Goal: Task Accomplishment & Management: Manage account settings

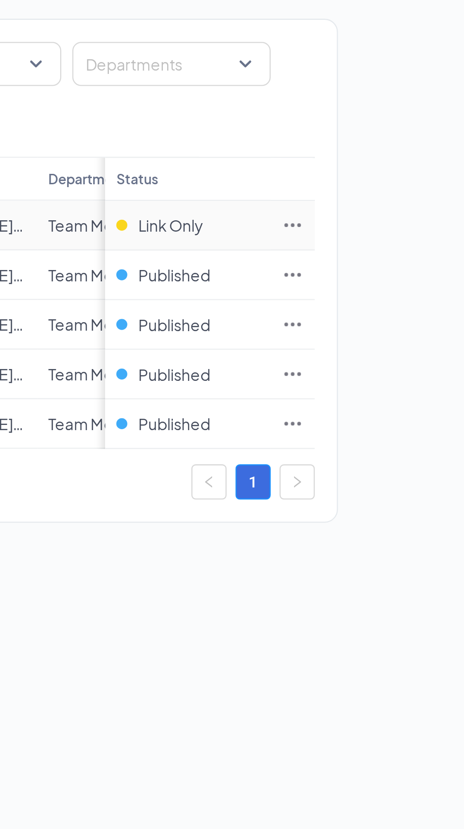
scroll to position [0, 8]
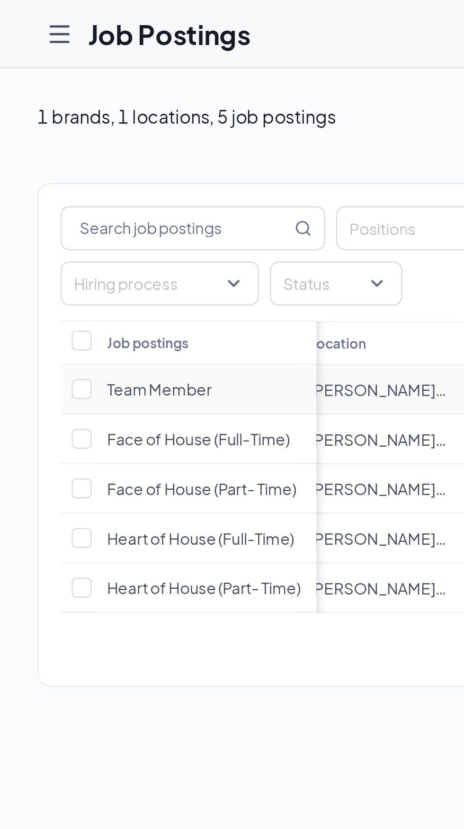
click at [25, 17] on icon "Hamburger" at bounding box center [26, 14] width 8 height 7
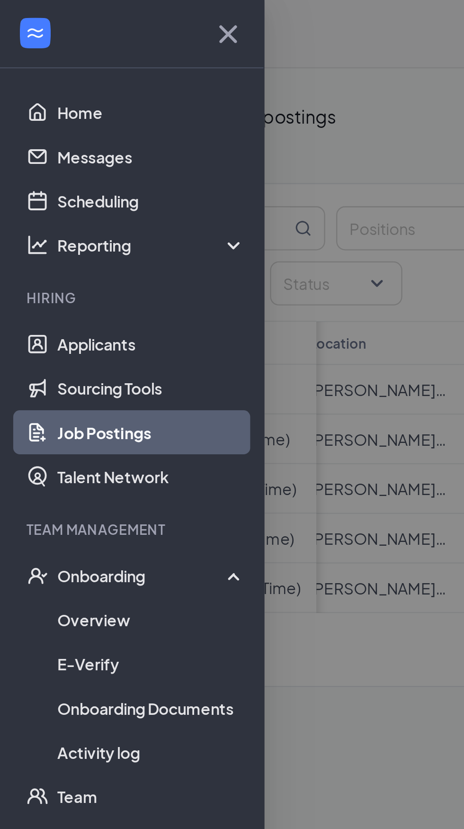
scroll to position [72, 0]
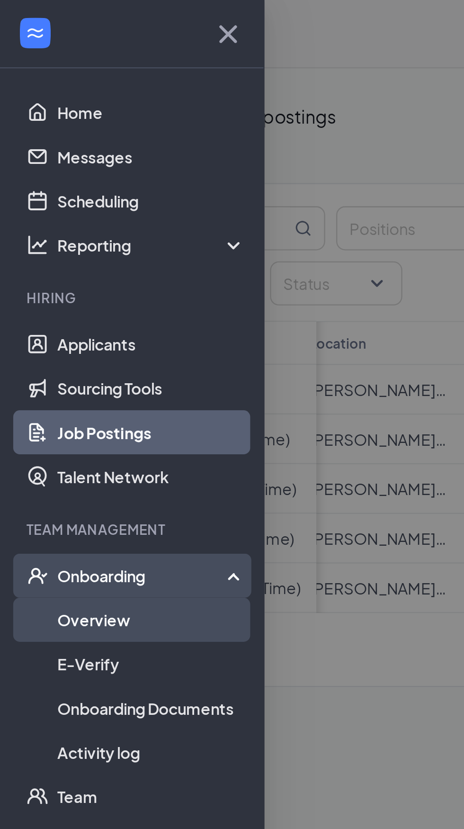
click at [80, 257] on link "Overview" at bounding box center [65, 266] width 81 height 19
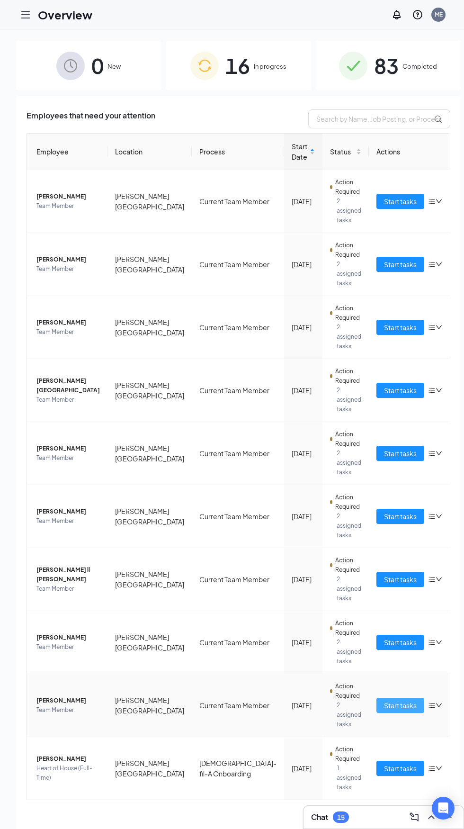
click at [384, 700] on span "Start tasks" at bounding box center [400, 705] width 33 height 10
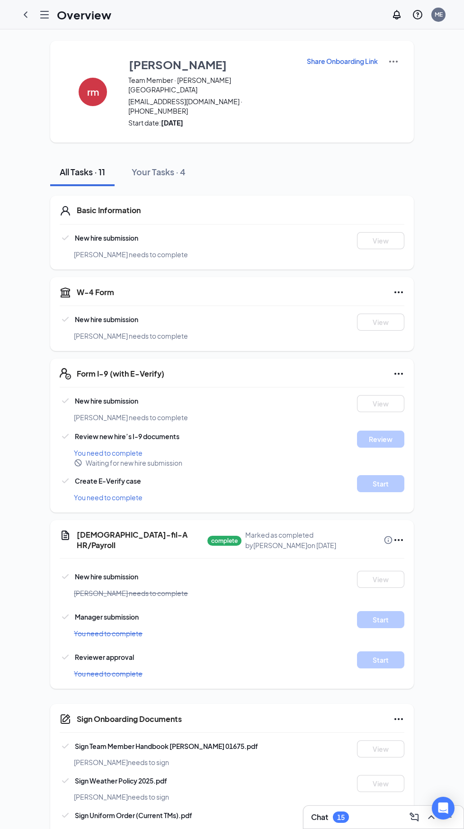
click at [22, 35] on div "rm [PERSON_NAME] Team Member · [PERSON_NAME] Island [EMAIL_ADDRESS][DOMAIN_NAME…" at bounding box center [232, 443] width 464 height 828
click at [28, 16] on icon "ChevronLeft" at bounding box center [25, 14] width 11 height 11
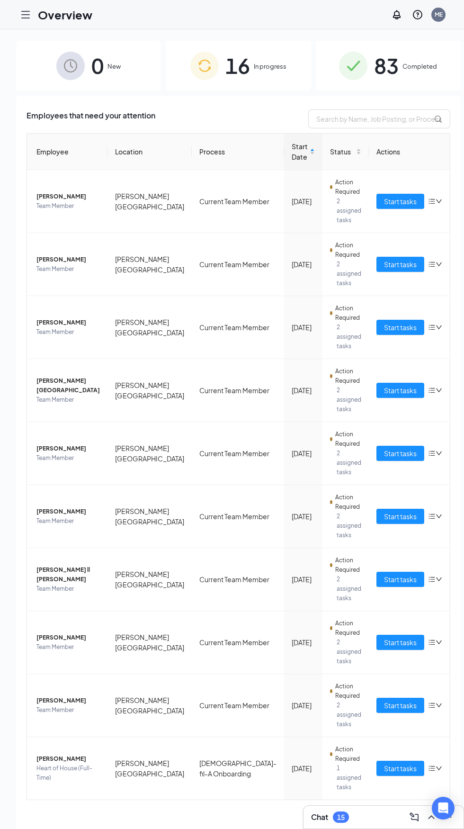
click at [417, 808] on link "2" at bounding box center [424, 815] width 14 height 14
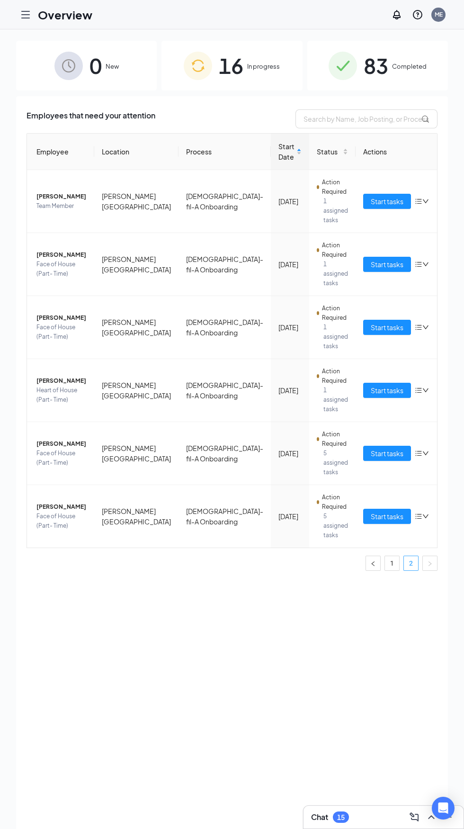
click at [411, 556] on link "2" at bounding box center [411, 563] width 14 height 14
click at [398, 556] on link "1" at bounding box center [392, 563] width 14 height 14
